Goal: Task Accomplishment & Management: Complete application form

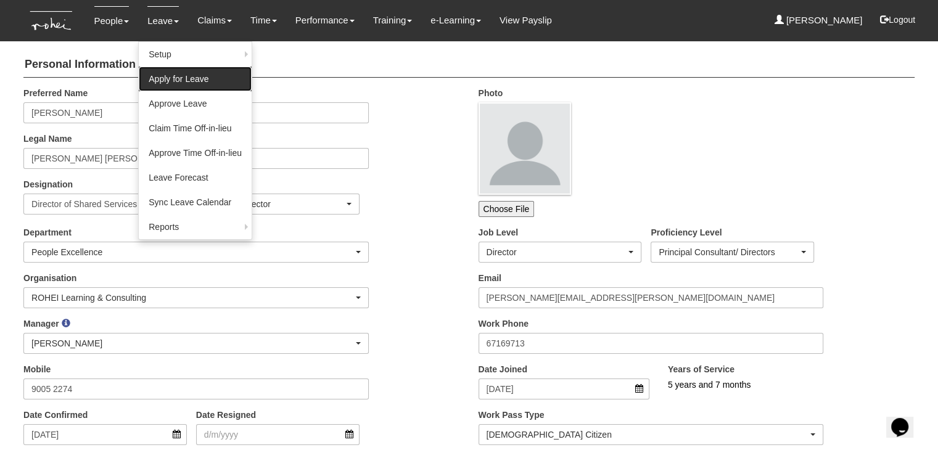
click at [165, 77] on link "Apply for Leave" at bounding box center [195, 79] width 113 height 25
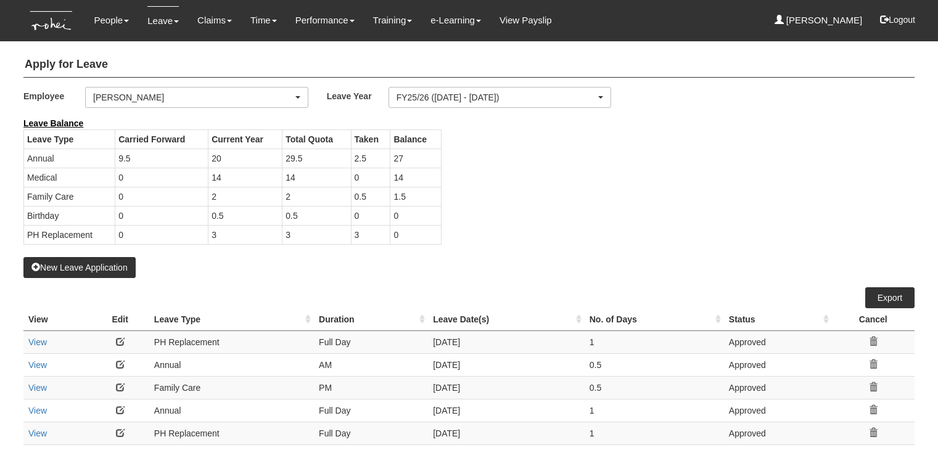
select select "50"
click at [81, 268] on button "New Leave Application" at bounding box center [79, 267] width 112 height 21
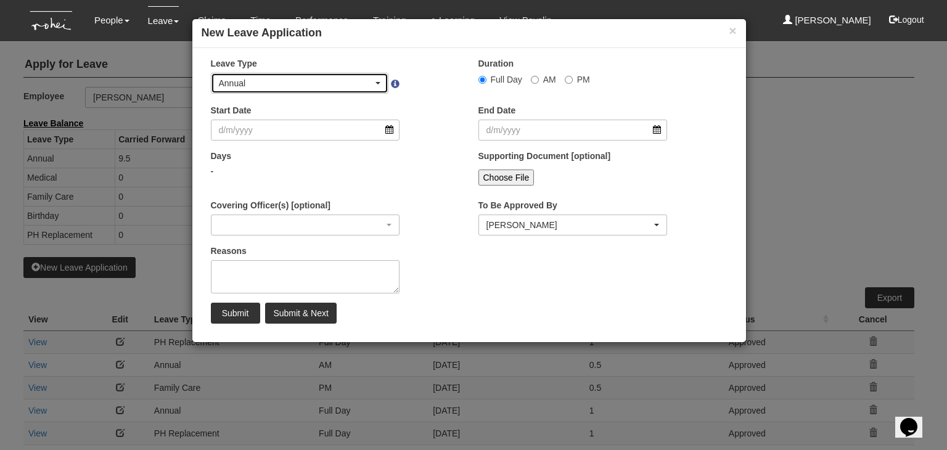
click at [382, 81] on div "Annual" at bounding box center [300, 83] width 177 height 20
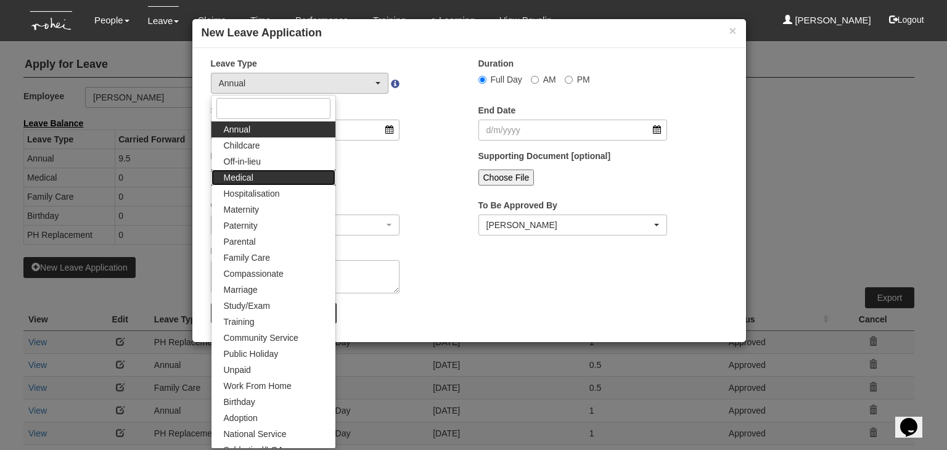
click at [281, 176] on link "Medical" at bounding box center [274, 178] width 124 height 16
select select "4"
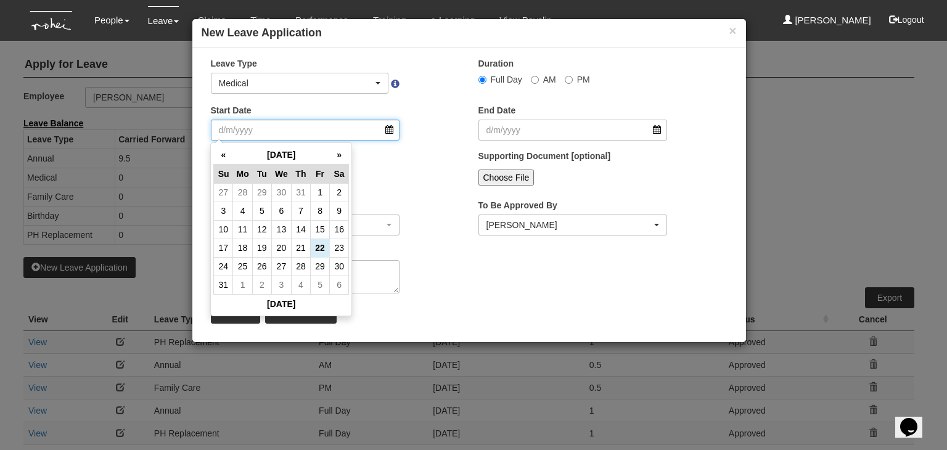
click at [318, 128] on input "Start Date" at bounding box center [305, 130] width 189 height 21
click at [321, 242] on td "22" at bounding box center [319, 248] width 19 height 19
type input "22/8/2025"
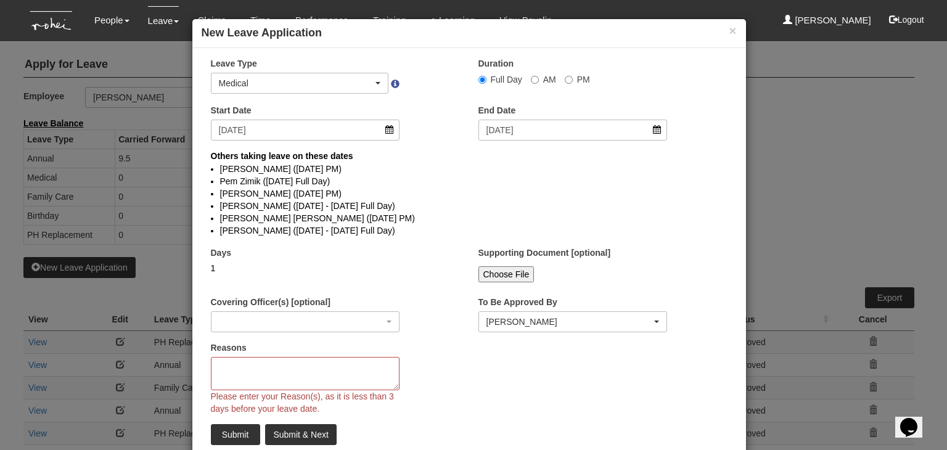
select select
click at [487, 79] on input "AM" at bounding box center [483, 80] width 8 height 8
radio input "true"
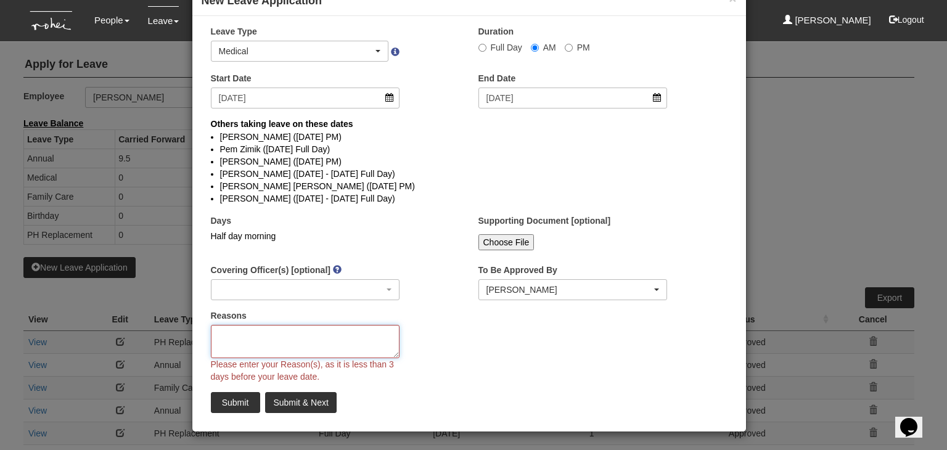
click at [272, 338] on textarea "Reasons" at bounding box center [305, 341] width 189 height 33
click at [263, 337] on textarea "Reasons" at bounding box center [305, 341] width 189 height 33
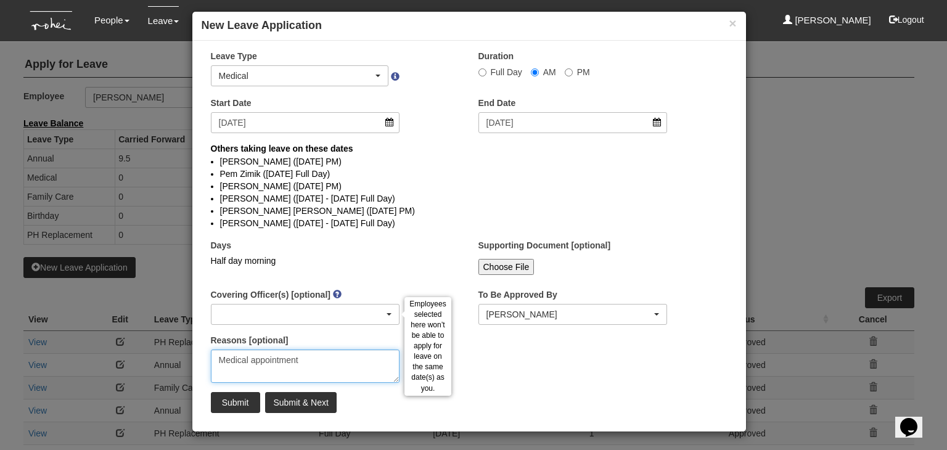
type textarea "Medical appointment"
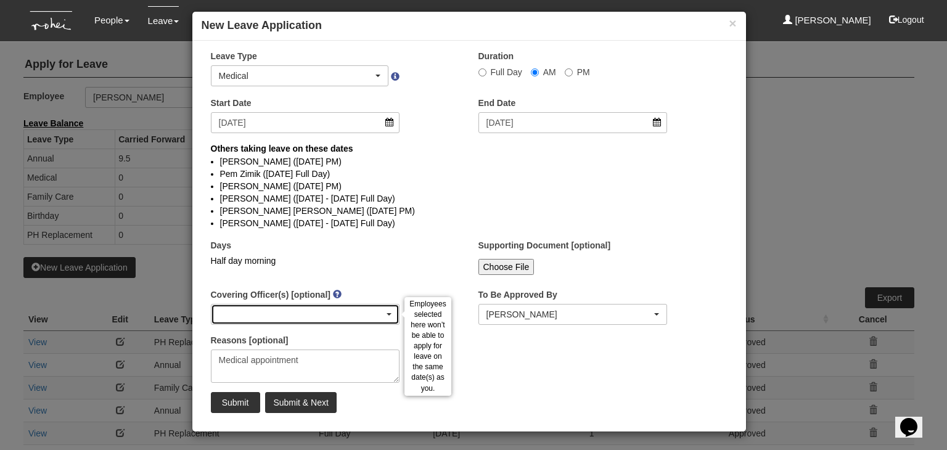
click at [308, 317] on div "button" at bounding box center [306, 315] width 188 height 20
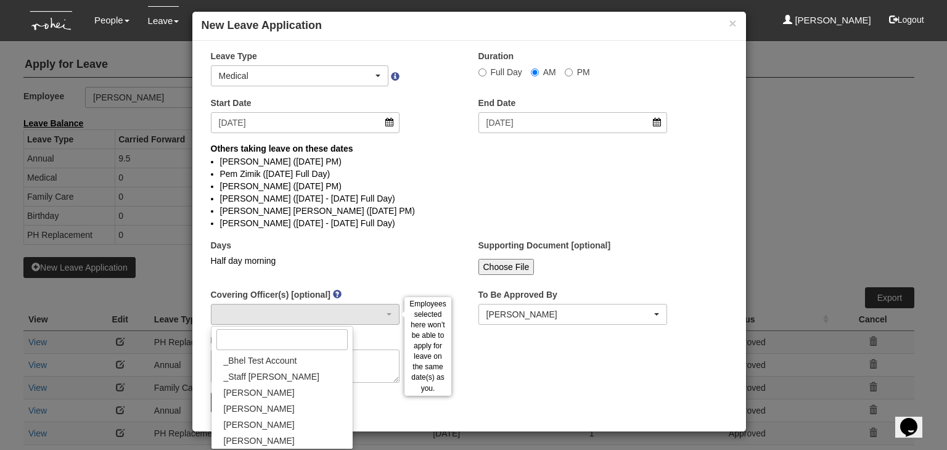
click at [379, 336] on div "Reasons [optional] Medical appointment" at bounding box center [306, 358] width 208 height 49
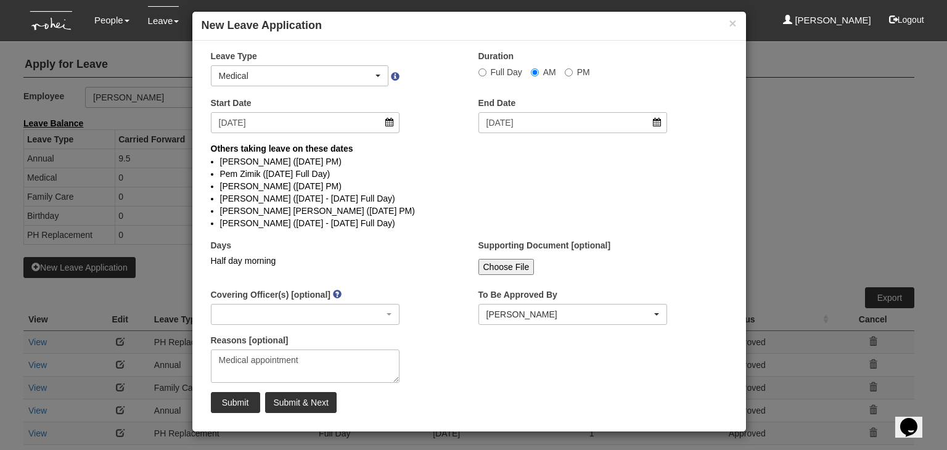
click at [501, 269] on input "Choose File" at bounding box center [507, 267] width 56 height 16
type input "C:\fakepath\Digital Medical Certificate.pdf"
click at [610, 403] on div "Submit Submit & Next" at bounding box center [469, 402] width 535 height 21
click at [323, 403] on input "Submit & Next" at bounding box center [300, 402] width 71 height 21
select select "1"
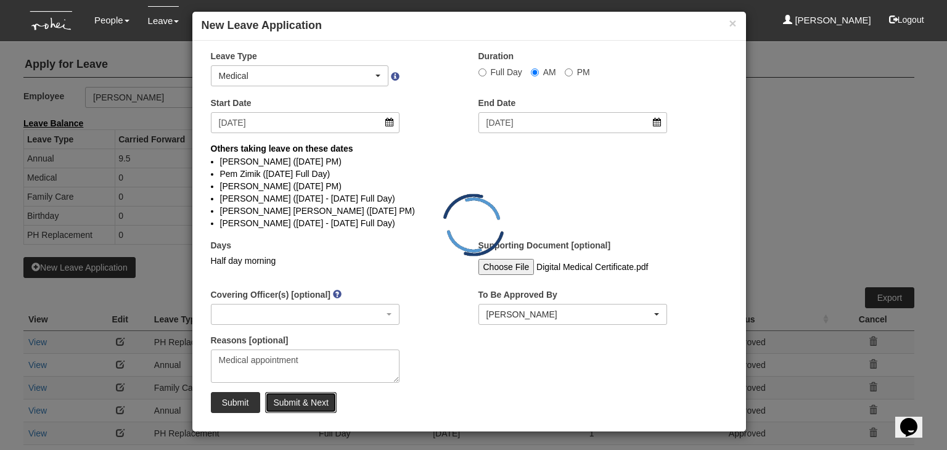
radio input "true"
select select
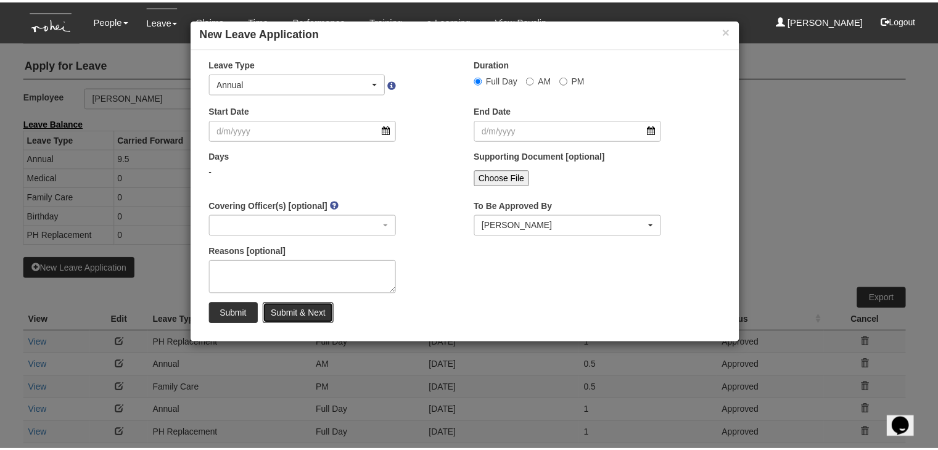
scroll to position [0, 0]
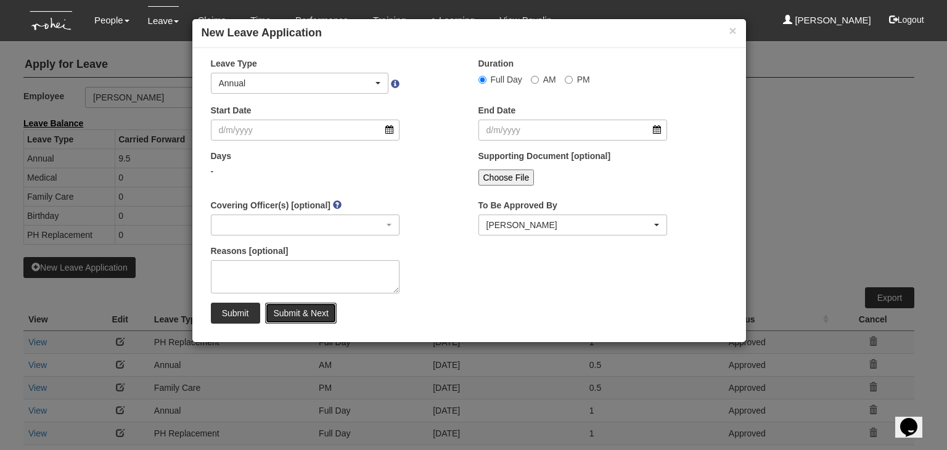
select select "50"
click at [735, 30] on button "×" at bounding box center [732, 30] width 7 height 13
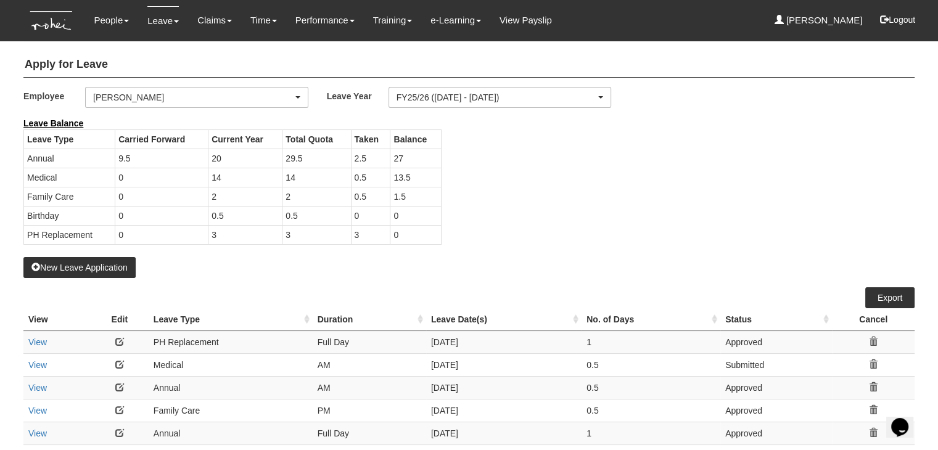
click at [117, 362] on link at bounding box center [119, 364] width 9 height 9
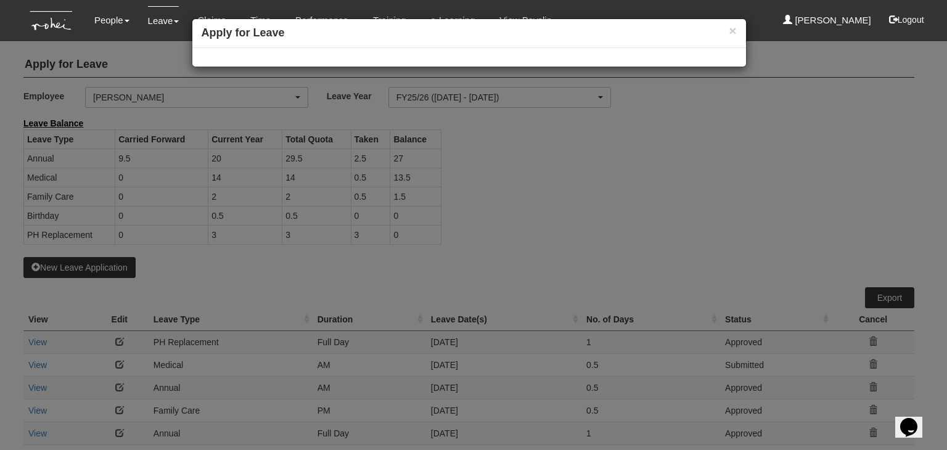
select select
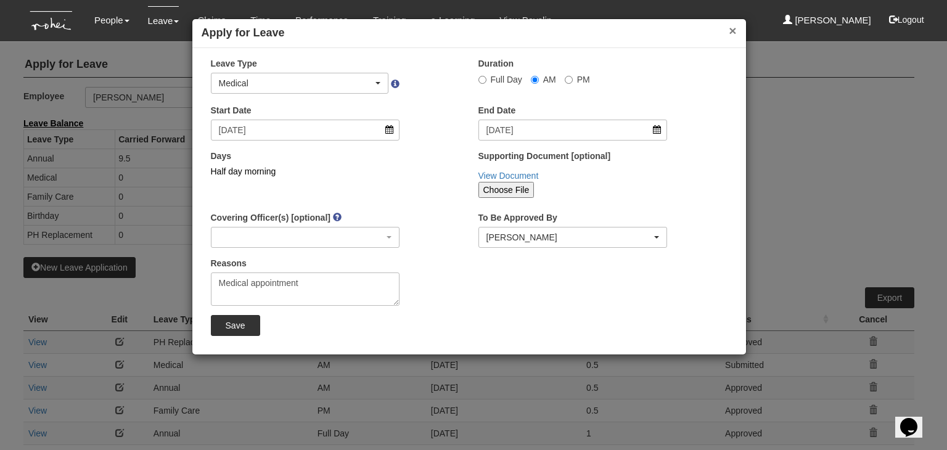
click at [733, 35] on button "×" at bounding box center [732, 30] width 7 height 13
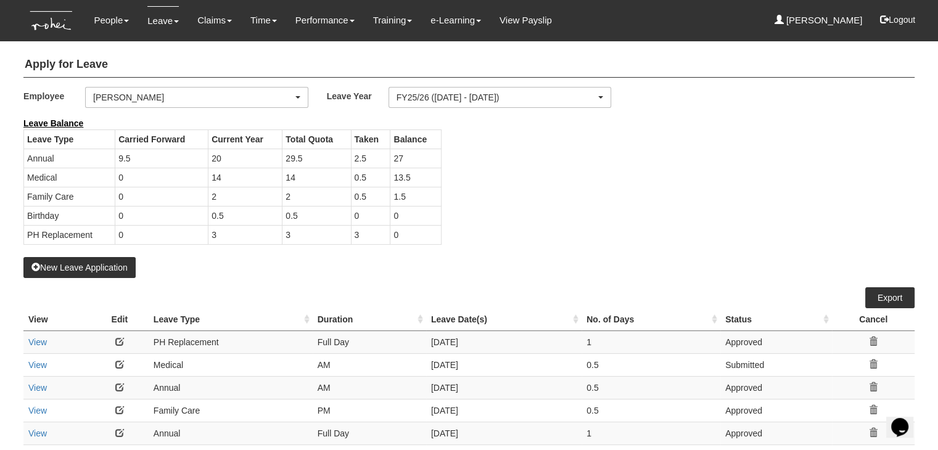
click at [740, 176] on div "Leave Balance Leave Type Carried Forward Current Year Total Quota Taken Balance…" at bounding box center [459, 187] width 891 height 140
click at [552, 216] on div "Leave Balance Leave Type Carried Forward Current Year Total Quota Taken Balance…" at bounding box center [459, 187] width 891 height 140
click at [210, 21] on link "Claims" at bounding box center [214, 20] width 35 height 29
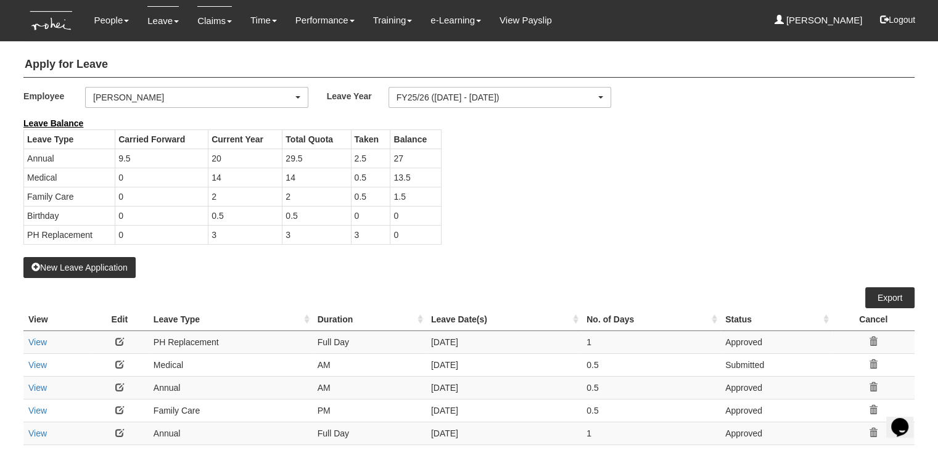
click at [212, 23] on link "Claims" at bounding box center [214, 20] width 35 height 29
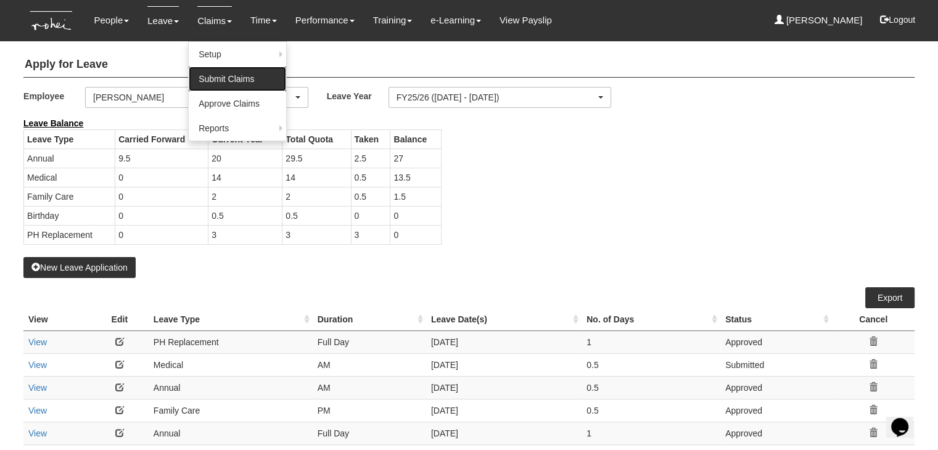
click at [217, 80] on link "Submit Claims" at bounding box center [237, 79] width 97 height 25
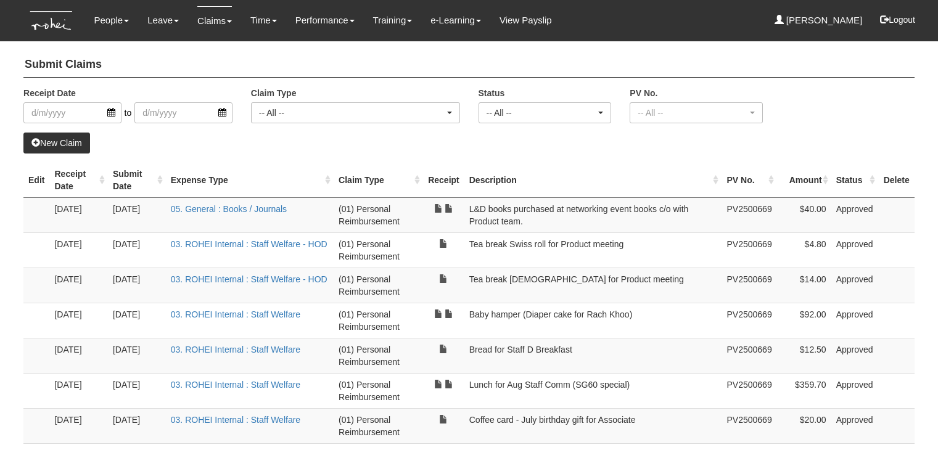
select select "50"
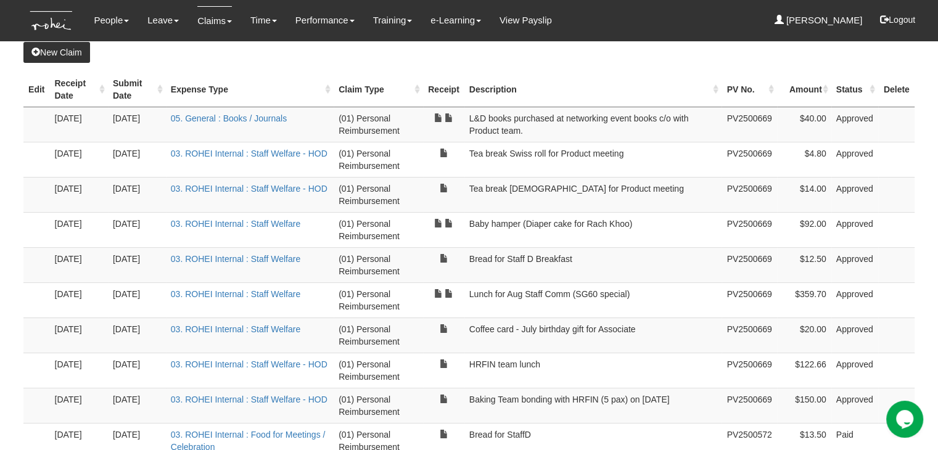
scroll to position [62, 0]
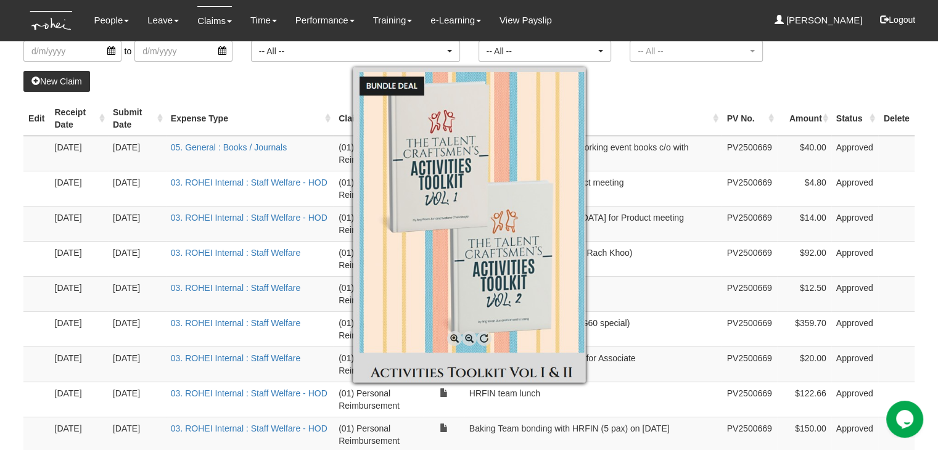
click at [323, 155] on div at bounding box center [469, 225] width 938 height 450
click at [324, 165] on div at bounding box center [469, 225] width 938 height 450
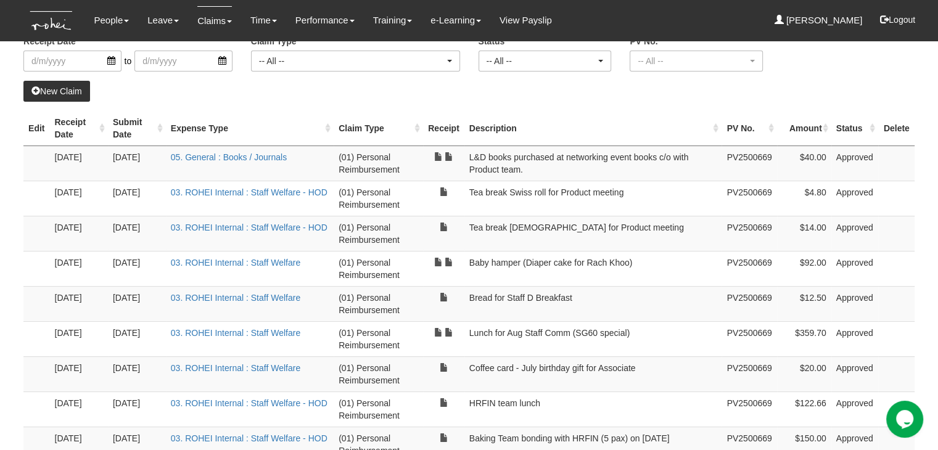
scroll to position [0, 0]
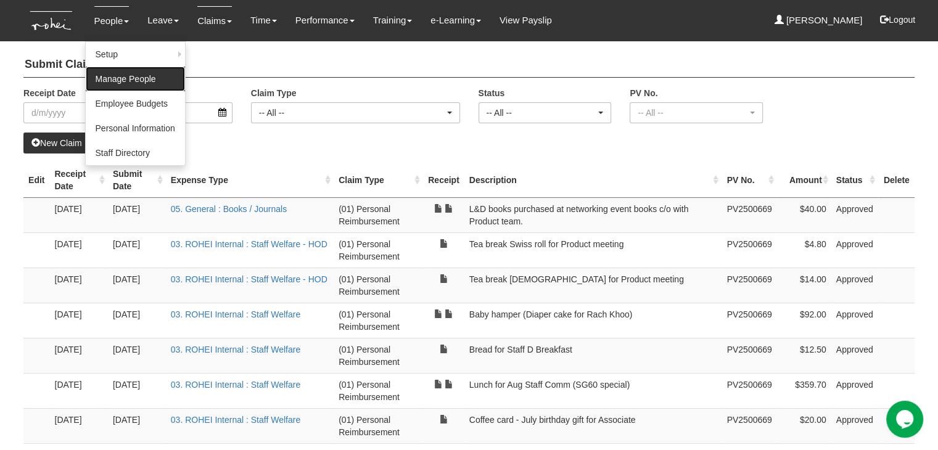
click at [103, 82] on link "Manage People" at bounding box center [135, 79] width 99 height 25
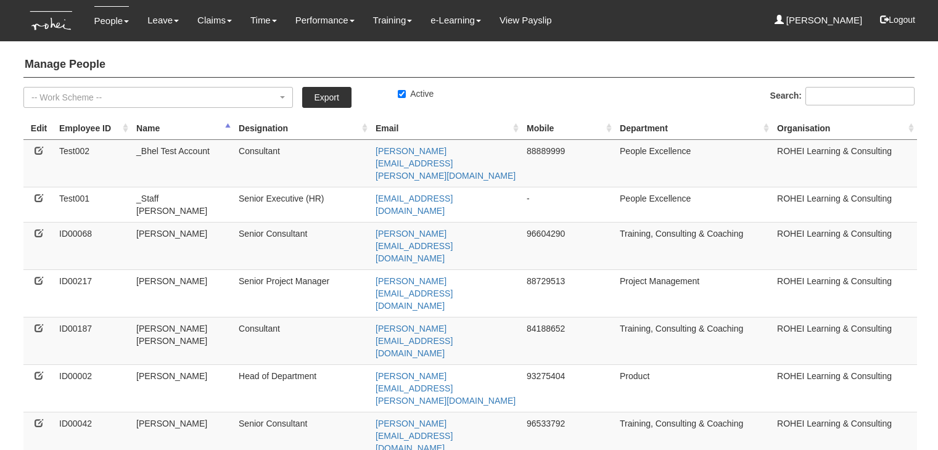
select select "50"
click at [905, 23] on button "Logout" at bounding box center [898, 20] width 52 height 30
